Goal: Check status: Check status

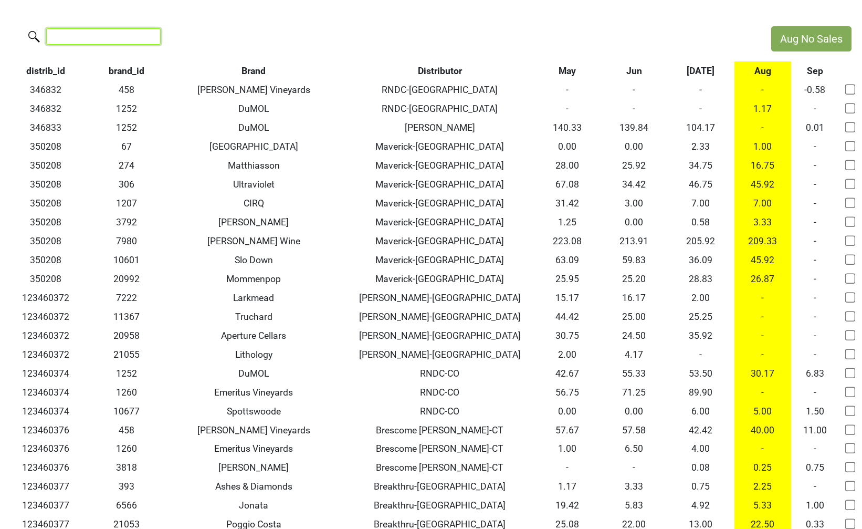
click at [103, 43] on input "search" at bounding box center [103, 36] width 114 height 16
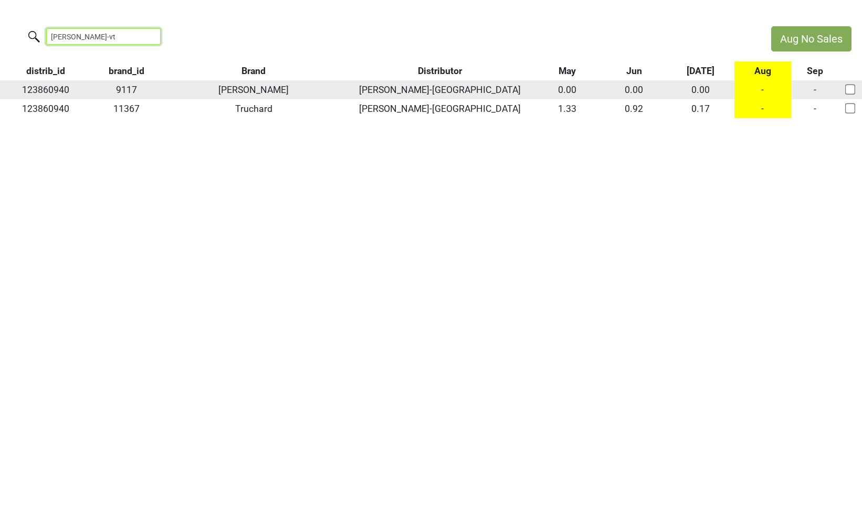
type input "[PERSON_NAME]-vt"
click at [851, 88] on input "checkbox" at bounding box center [850, 89] width 10 height 10
checkbox input "true"
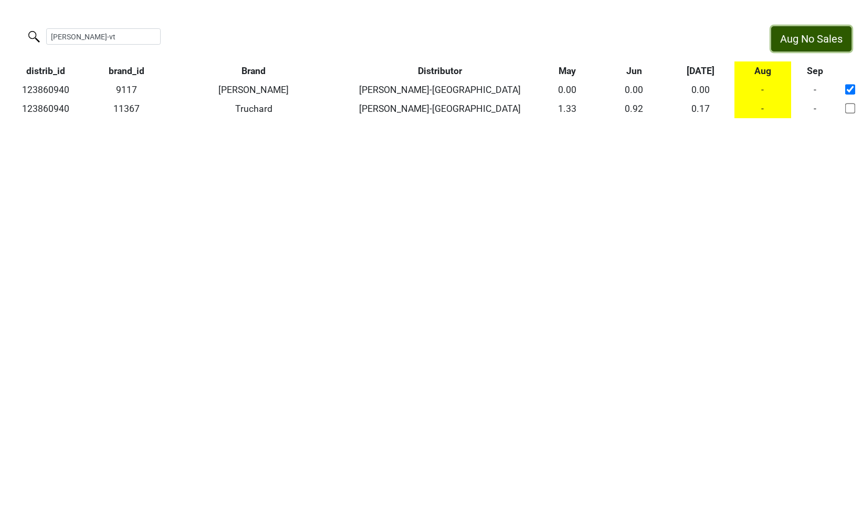
click at [801, 40] on button "Aug No Sales" at bounding box center [811, 38] width 80 height 25
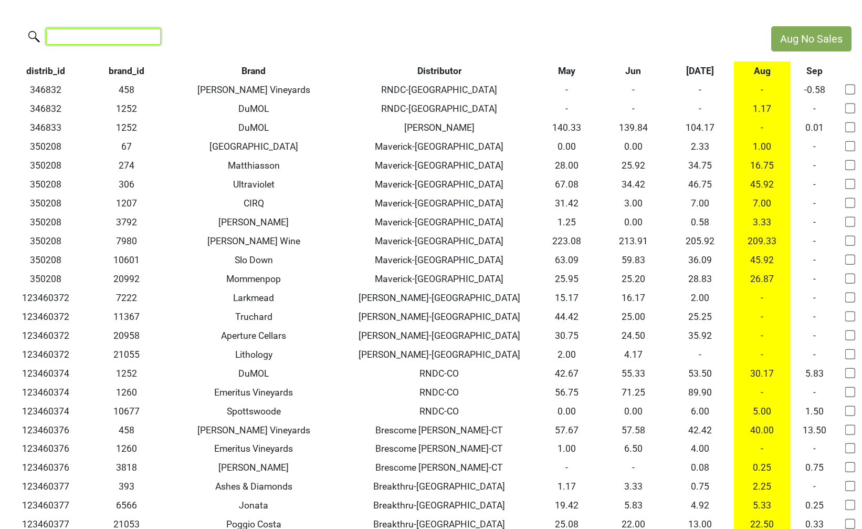
click at [86, 43] on input "search" at bounding box center [103, 36] width 114 height 16
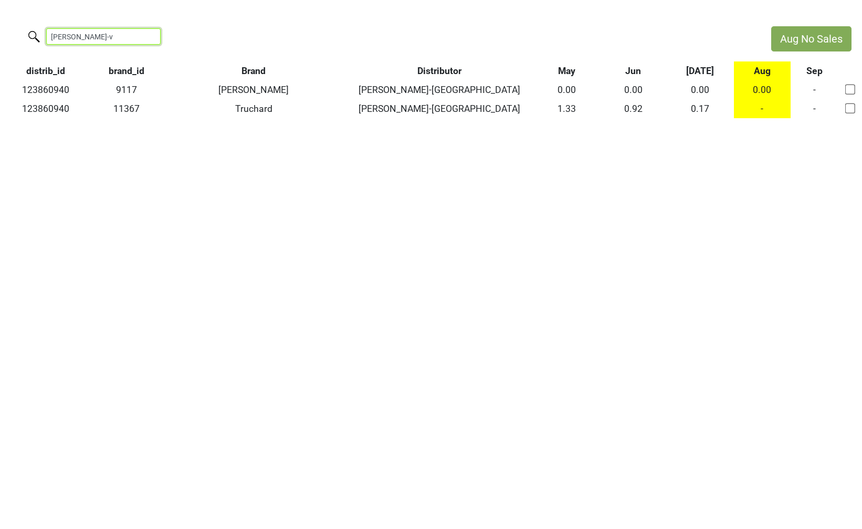
type input "[PERSON_NAME]-v"
